Goal: Find specific page/section: Find specific page/section

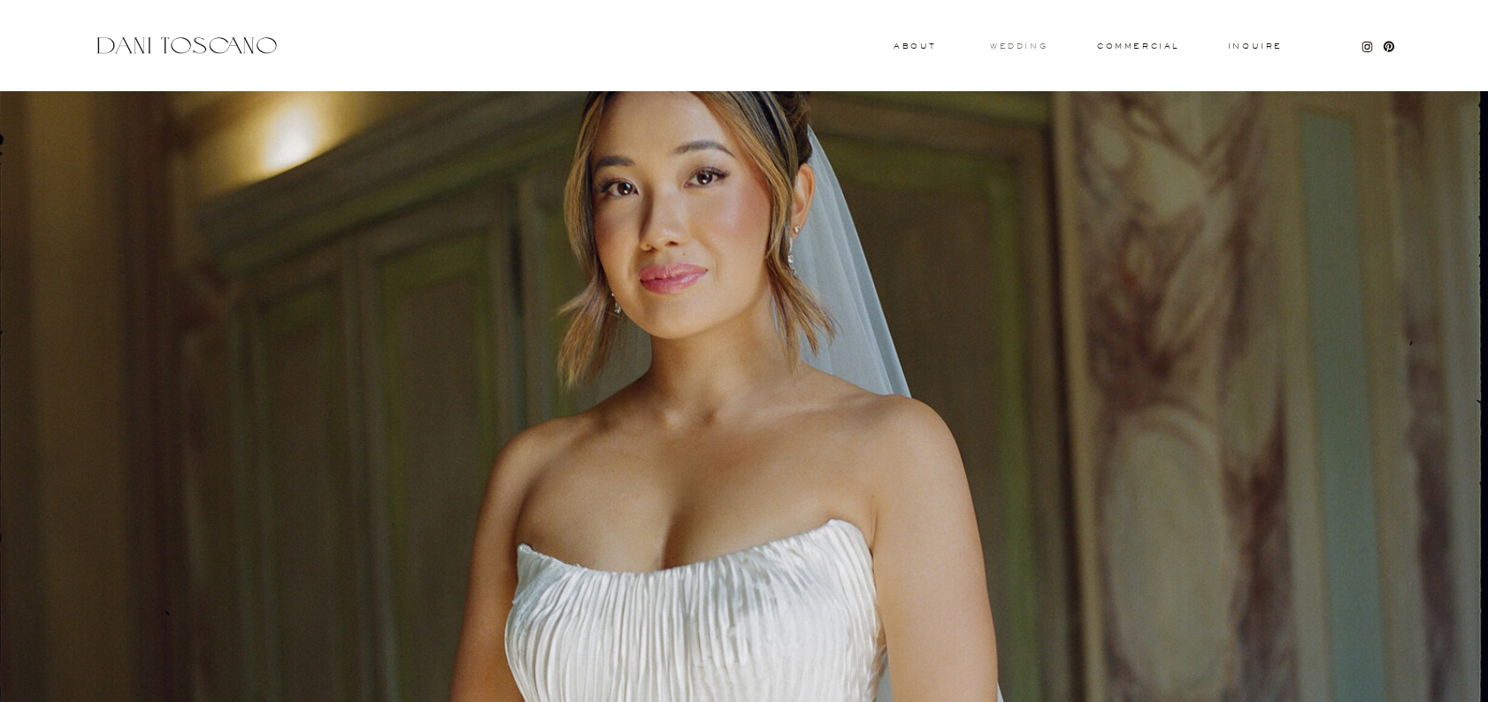
click at [1015, 45] on h3 "wedding" at bounding box center [1019, 45] width 58 height 6
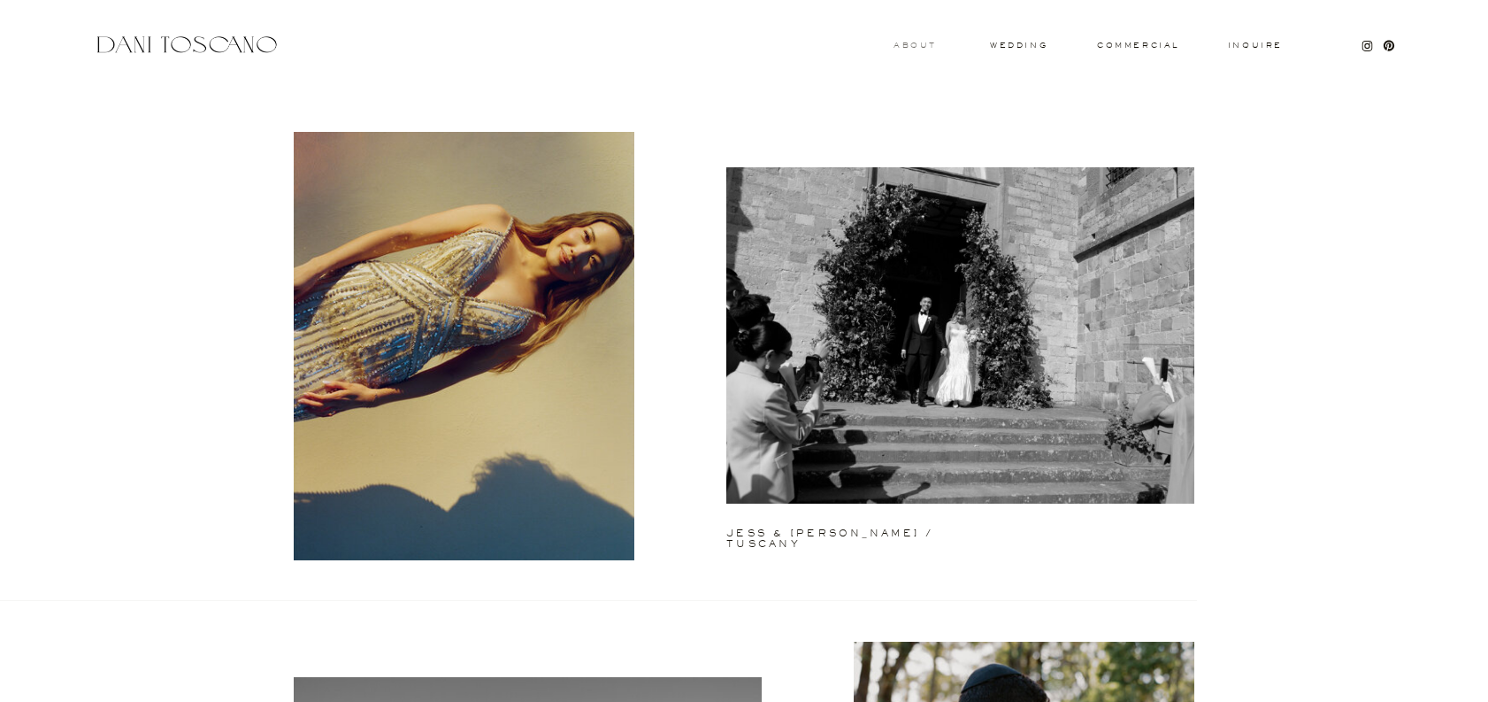
click at [909, 45] on h3 "About" at bounding box center [913, 45] width 39 height 6
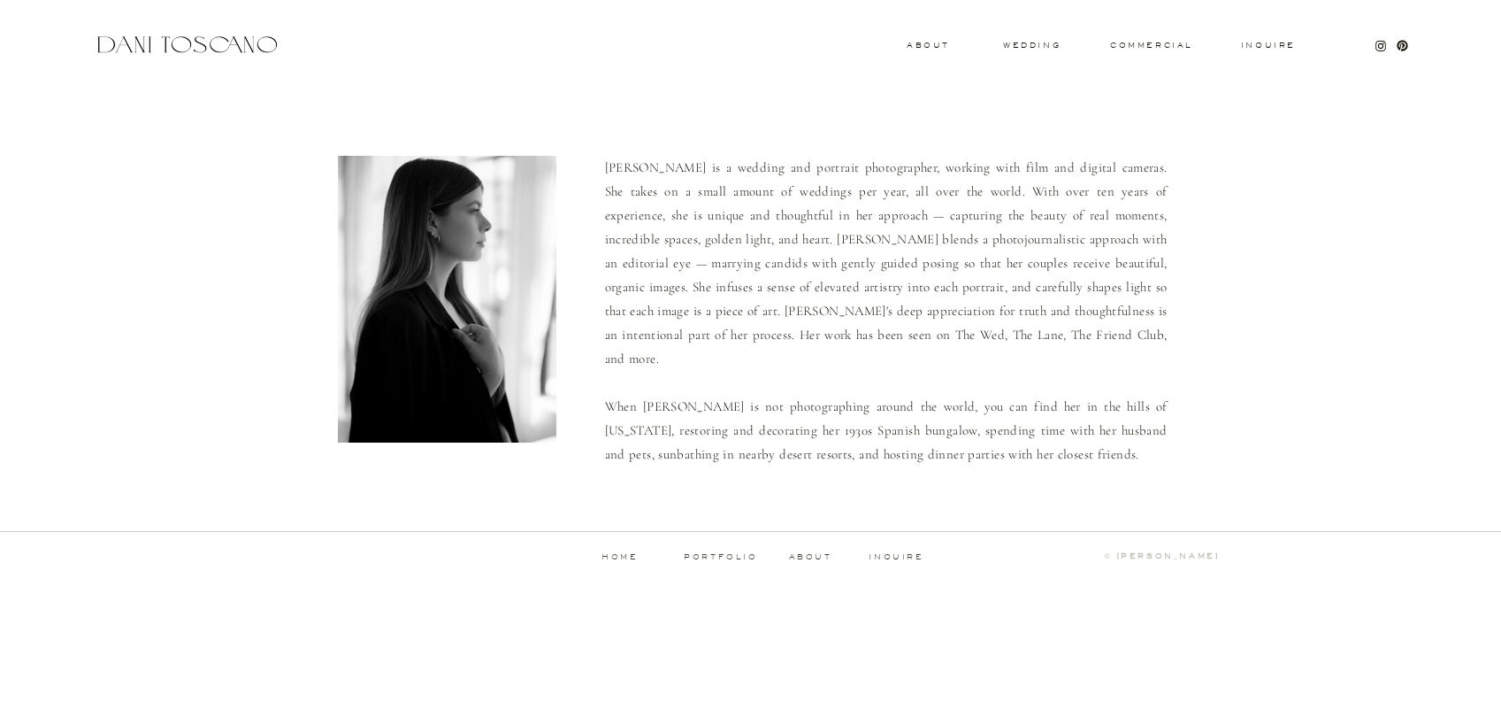
click at [182, 181] on div "Inquire commercial wedding About Dani is a wedding and portrait photographer, w…" at bounding box center [750, 298] width 1501 height 597
click at [219, 43] on div at bounding box center [187, 45] width 188 height 24
